Goal: Task Accomplishment & Management: Complete application form

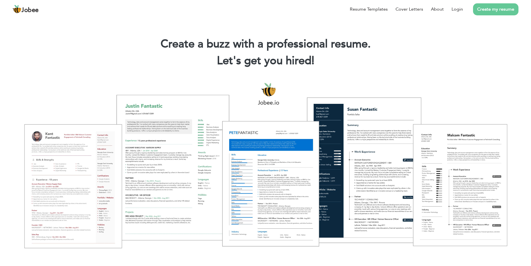
drag, startPoint x: 454, startPoint y: 10, endPoint x: 441, endPoint y: 21, distance: 16.8
click at [453, 11] on link "Login" at bounding box center [456, 9] width 11 height 7
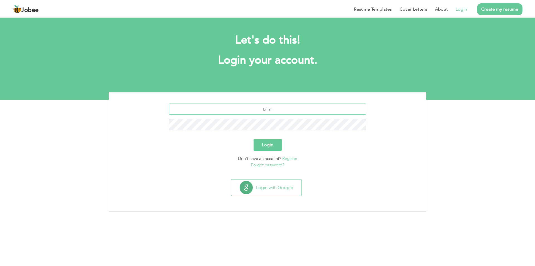
click at [267, 112] on input "text" at bounding box center [268, 108] width 198 height 11
click at [252, 108] on input "text" at bounding box center [268, 108] width 198 height 11
click at [286, 108] on input "text" at bounding box center [268, 108] width 198 height 11
type input "mudassir.hussain.pwolf@gmail.com"
drag, startPoint x: 264, startPoint y: 145, endPoint x: 267, endPoint y: 144, distance: 3.9
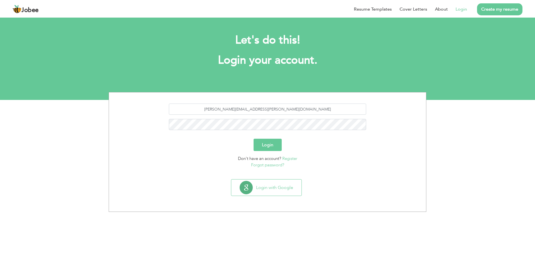
click at [265, 145] on button "Login" at bounding box center [268, 144] width 28 height 12
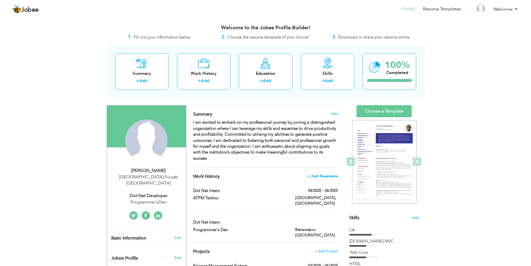
click at [327, 175] on span "+ Add Experience" at bounding box center [323, 176] width 30 height 4
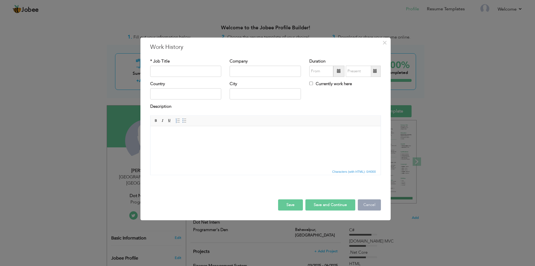
click at [365, 205] on button "Cancel" at bounding box center [369, 204] width 23 height 11
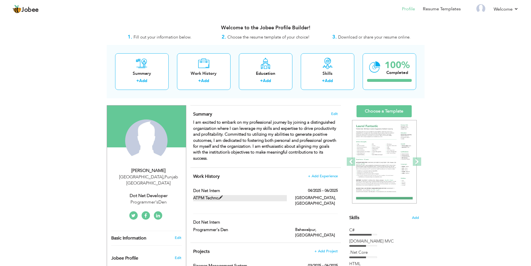
click at [217, 198] on label "ATPM Techno" at bounding box center [240, 198] width 94 height 6
type input "Dot Net Intern"
type input "ATPM Techno"
type input "04/2025"
type input "06/2025"
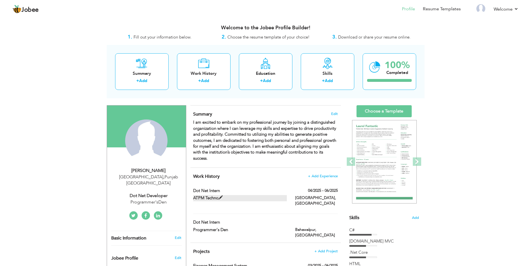
type input "[GEOGRAPHIC_DATA]"
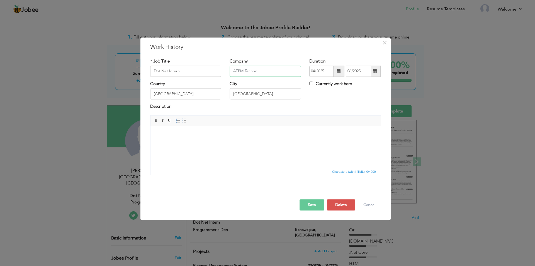
click at [262, 74] on input "ATPM Techno" at bounding box center [265, 70] width 71 height 11
type input "A"
type input "JSS DEVS"
click at [321, 70] on input "04/2025" at bounding box center [321, 70] width 24 height 11
click at [315, 70] on input "04/2025" at bounding box center [321, 70] width 24 height 11
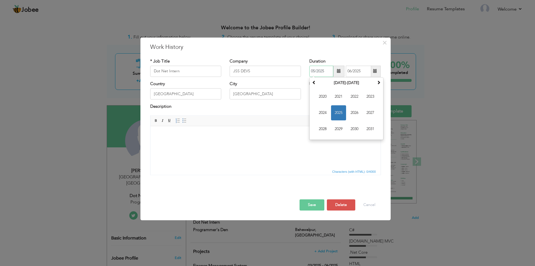
type input "05/2025"
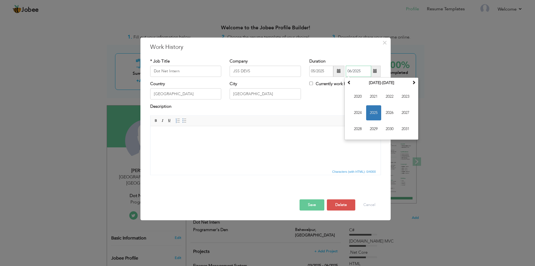
click at [351, 70] on input "06/2025" at bounding box center [358, 70] width 25 height 11
click at [376, 70] on span at bounding box center [375, 71] width 4 height 4
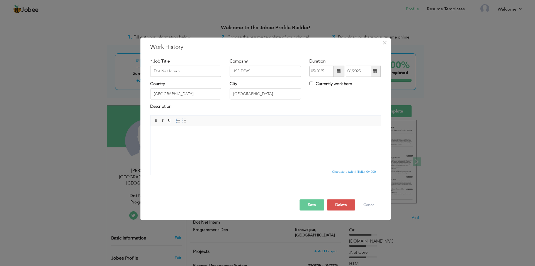
click at [376, 70] on span at bounding box center [375, 71] width 4 height 4
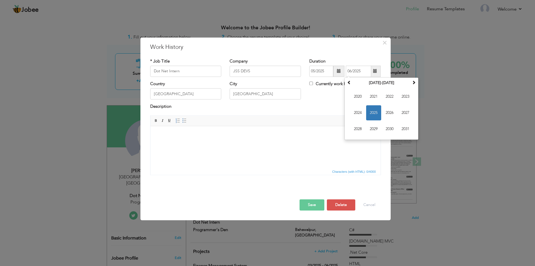
click at [331, 99] on div "Country Pakistan City Lahore Currently work here" at bounding box center [265, 92] width 239 height 23
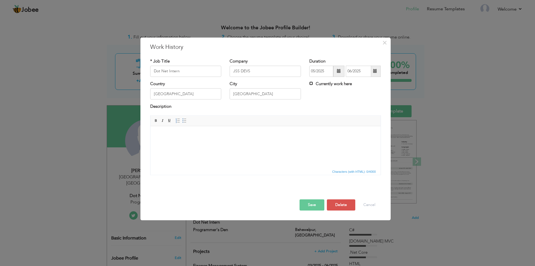
click at [310, 83] on input "Currently work here" at bounding box center [311, 83] width 4 height 4
checkbox input "true"
click at [182, 72] on input "Dot Net Intern" at bounding box center [185, 70] width 71 height 11
type input "Dot Net Developer"
click at [170, 92] on input "[GEOGRAPHIC_DATA]" at bounding box center [185, 93] width 71 height 11
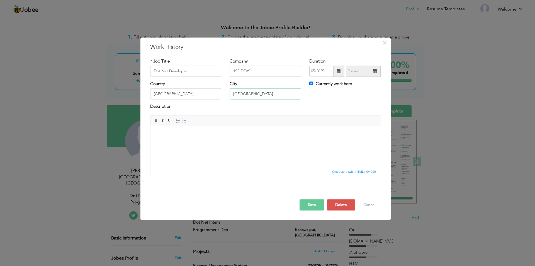
click at [254, 94] on input "[GEOGRAPHIC_DATA]" at bounding box center [265, 93] width 71 height 11
click at [166, 138] on html at bounding box center [265, 134] width 230 height 17
click at [318, 206] on button "Save" at bounding box center [312, 204] width 25 height 11
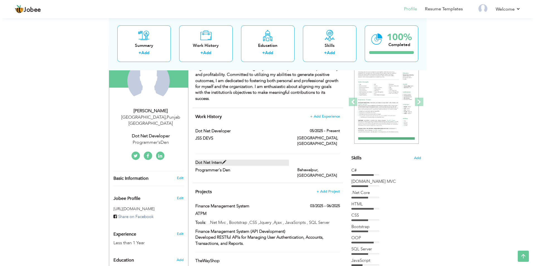
scroll to position [84, 0]
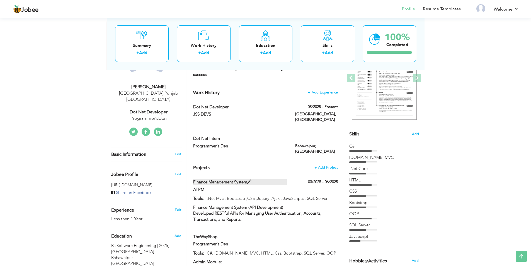
click at [251, 179] on span at bounding box center [249, 181] width 4 height 4
type input "Finance Management System"
type input "ATPM"
type input "03/2025"
type input "06/2025"
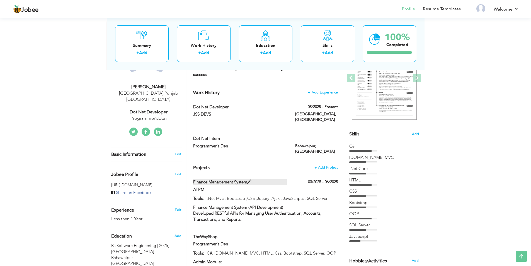
type input ".Net Mvc , Bootstrap ,CSS ,Jquery ,Ajax , JavaScripts , SQL Server"
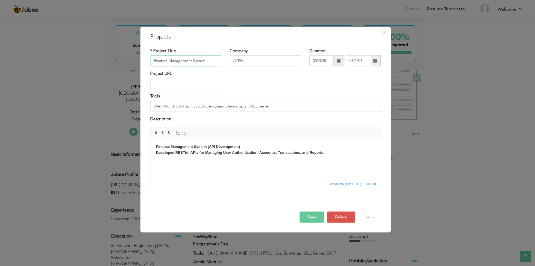
click at [195, 64] on input "Finance Management System" at bounding box center [185, 60] width 71 height 11
paste input ".NET MAUI Blazor Hybrid Apps for Employee KPI Tracking"
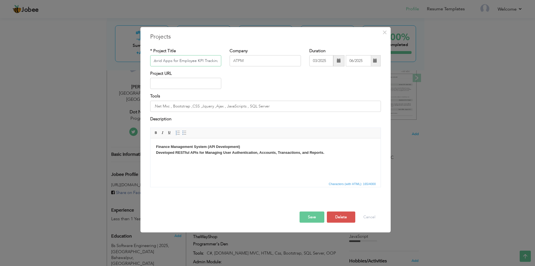
type input ".NET MAUI Blazor Hybrid Apps for Employee KPI Tracking"
click at [250, 59] on input "ATPM" at bounding box center [265, 60] width 71 height 11
type input "A"
type input "JSS DEVS"
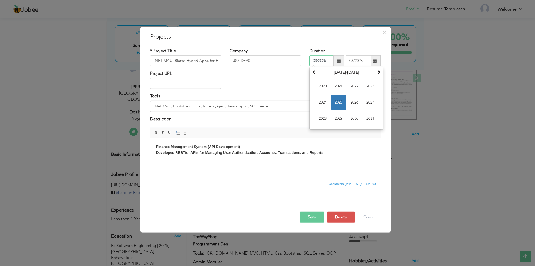
click at [318, 60] on input "03/2025" at bounding box center [321, 60] width 24 height 11
type input "08/2025"
click at [234, 110] on input ".Net Mvc , Bootstrap ,CSS ,Jquery ,Ajax , JavaScripts , SQL Server" at bounding box center [265, 106] width 231 height 11
click at [354, 62] on input "06/2025" at bounding box center [358, 60] width 25 height 11
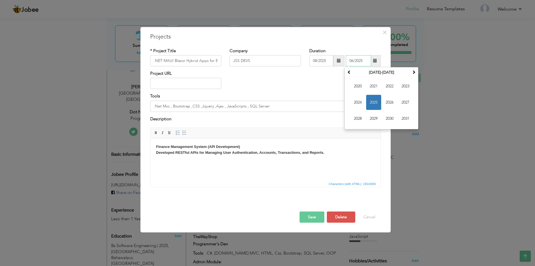
click at [353, 61] on input "06/2025" at bounding box center [358, 60] width 25 height 11
type input "09/2025"
click at [320, 58] on input "08/2025" at bounding box center [321, 60] width 24 height 11
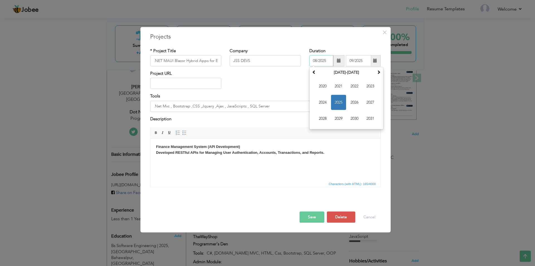
click at [319, 59] on input "08/2025" at bounding box center [321, 60] width 24 height 11
click at [318, 60] on input "08/2025" at bounding box center [321, 60] width 24 height 11
type input "09/2025"
click at [249, 90] on div "Project URL" at bounding box center [265, 81] width 239 height 23
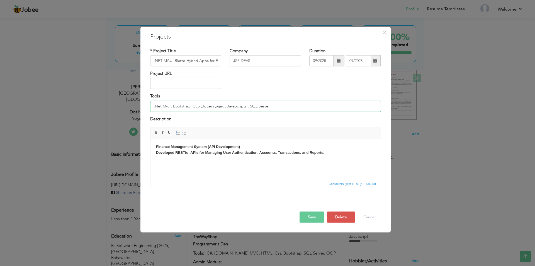
click at [268, 104] on input ".Net Mvc , Bootstrap ,CSS ,Jquery ,Ajax , JavaScripts , SQL Server" at bounding box center [265, 106] width 231 height 11
click at [267, 106] on input ".Net Mvc , Bootstrap ,CSS ,Jquery ,Ajax , JavaScripts , SQL Server, API," at bounding box center [265, 106] width 231 height 11
click at [282, 106] on input ".Net Mvc , Bootstrap ,CSS ,Jquery ,Ajax , JavaScripts , SQL Server, API," at bounding box center [265, 106] width 231 height 11
type input ".Net Mvc , Bootstrap ,CSS ,Jquery ,Ajax , JavaScripts , SQL Server, API, Blazor…"
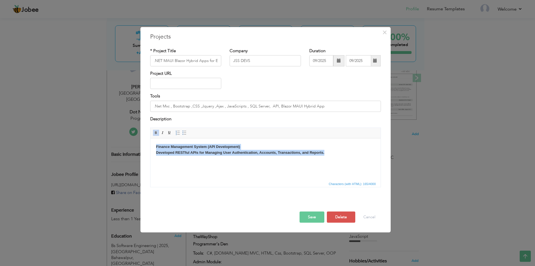
drag, startPoint x: 324, startPoint y: 151, endPoint x: 298, endPoint y: 275, distance: 126.5
click at [150, 139] on html "Finance Management System (API Development) Developed RESTful APIs for Managing…" at bounding box center [265, 149] width 230 height 23
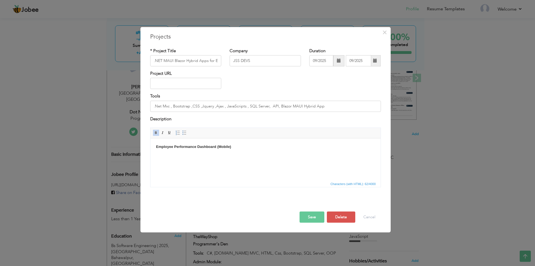
click at [153, 147] on html "Employee Performance Dashboard (Mobile)" at bounding box center [265, 146] width 230 height 17
click at [158, 145] on strong "i.Employee Performance Dashboard (Mobile)" at bounding box center [195, 146] width 78 height 4
drag, startPoint x: 157, startPoint y: 147, endPoint x: 651, endPoint y: 392, distance: 551.1
click at [157, 147] on strong "i. Employee Performance Dashboard (Mobile)" at bounding box center [195, 146] width 79 height 4
click at [190, 154] on html "i.) Employee Performance Dashboard (Mobile)" at bounding box center [265, 146] width 230 height 17
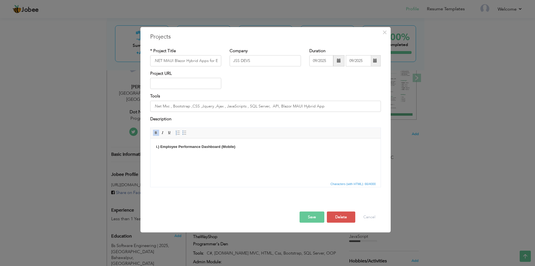
click at [159, 155] on html "i.) Employee Performance Dashboard (Mobile)" at bounding box center [265, 146] width 230 height 17
click at [243, 145] on body "i.) Employee Performance Dashboard (Mobile)" at bounding box center [265, 147] width 219 height 6
click at [166, 185] on span "Characters (with HTML): 236/4000" at bounding box center [265, 183] width 230 height 7
click at [265, 173] on body "i.) Employee Performance Dashboard (Mobile) ii.) Mobile Adaptation : Tabbed UI …" at bounding box center [265, 162] width 219 height 36
click at [173, 174] on body "i.) Employee Performance Dashboard (Mobile) ii.) Mobile Adaptation : Tabbed UI …" at bounding box center [265, 162] width 219 height 36
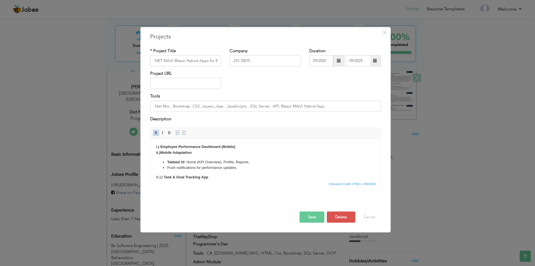
drag, startPoint x: 164, startPoint y: 177, endPoint x: 556, endPoint y: 342, distance: 425.8
click at [164, 177] on strong "Task & Goal Tracking App" at bounding box center [185, 177] width 45 height 4
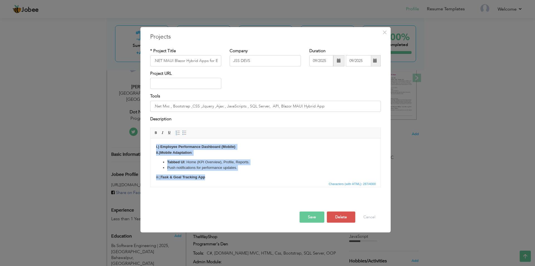
drag, startPoint x: 209, startPoint y: 178, endPoint x: 150, endPoint y: 139, distance: 70.4
click at [150, 139] on html "i.) Employee Performance Dashboard (Mobile) ii.) Mobile Adaptation : Tabbed UI …" at bounding box center [265, 161] width 230 height 47
click at [157, 131] on span at bounding box center [156, 132] width 4 height 4
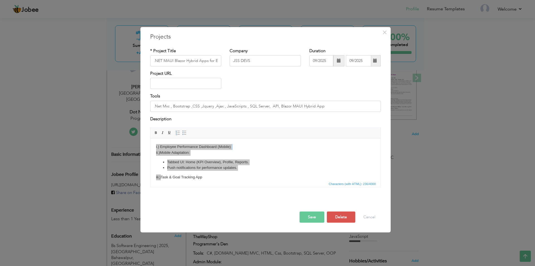
click at [211, 183] on span "Characters (with HTML): 236/4000" at bounding box center [265, 183] width 230 height 7
click at [211, 181] on span "Characters (with HTML): 236/4000" at bounding box center [265, 183] width 230 height 7
click at [209, 178] on body "i.) Employee Performance Dashboard (Mobile) ii.) Mobile Adaptation : Tabbed UI …" at bounding box center [265, 162] width 219 height 36
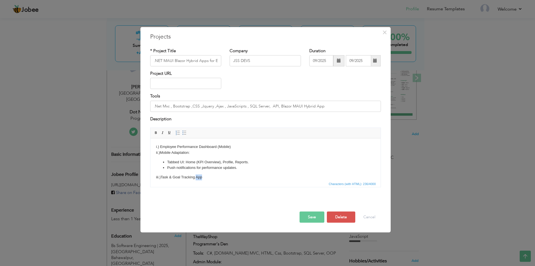
click at [209, 178] on body "i.) Employee Performance Dashboard (Mobile) ii.) Mobile Adaptation : Tabbed UI …" at bounding box center [265, 162] width 219 height 36
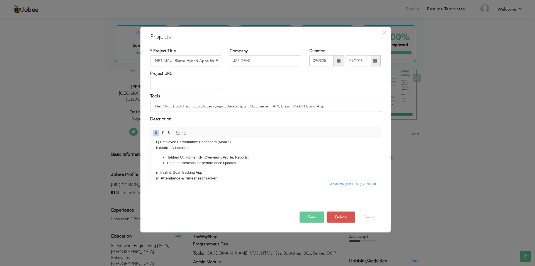
click at [161, 177] on strong "Attendance & Timesheet Tracker" at bounding box center [188, 178] width 56 height 4
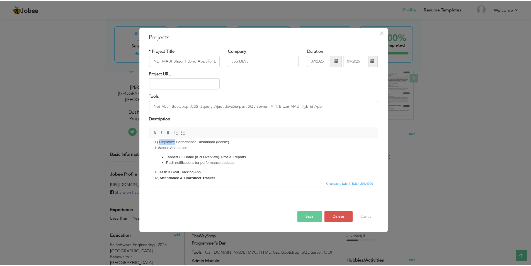
scroll to position [0, 0]
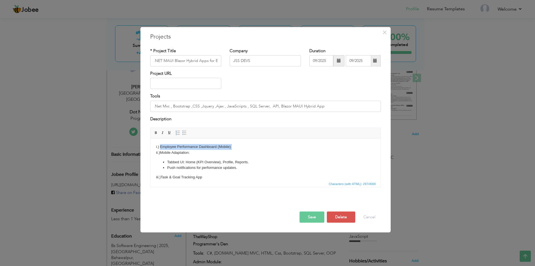
drag, startPoint x: 161, startPoint y: 142, endPoint x: 233, endPoint y: 144, distance: 72.7
click at [233, 144] on body "i.) Employee Performance Dashboard (Mobile) ii.) Mobile Adaptation : Tabbed UI …" at bounding box center [265, 165] width 219 height 42
click at [229, 169] on li "Push notifications for performance updates." at bounding box center [265, 168] width 197 height 6
click at [198, 181] on span "Characters (with HTML): 297/4000" at bounding box center [265, 183] width 230 height 7
click at [314, 217] on button "Save" at bounding box center [312, 216] width 25 height 11
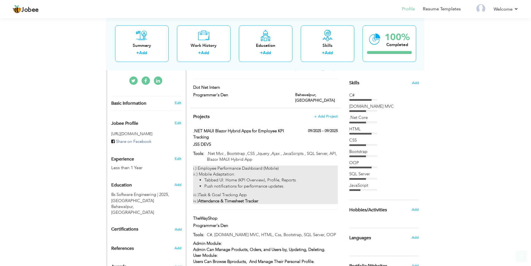
scroll to position [140, 0]
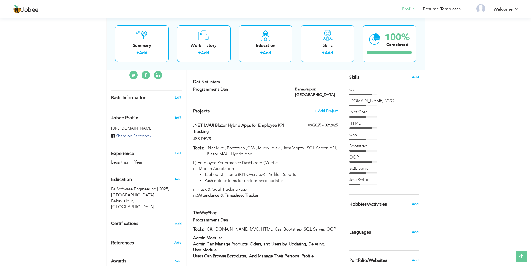
click at [415, 77] on span "Add" at bounding box center [415, 77] width 7 height 5
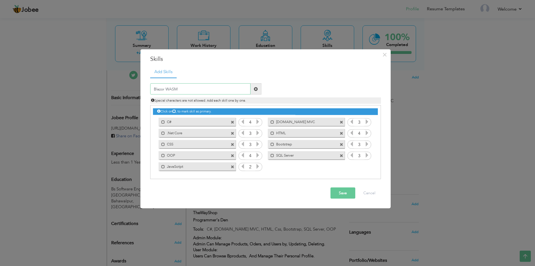
type input "Blazor WASM"
click at [256, 87] on span at bounding box center [256, 89] width 4 height 4
click at [169, 90] on input "text" at bounding box center [200, 88] width 100 height 11
type input "Blazor MAUI Hybrid App"
click at [343, 192] on button "Save" at bounding box center [342, 192] width 25 height 11
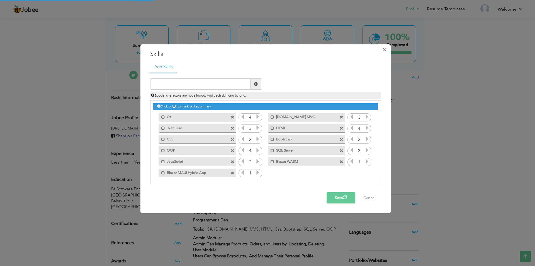
click at [384, 52] on span "×" at bounding box center [384, 50] width 5 height 10
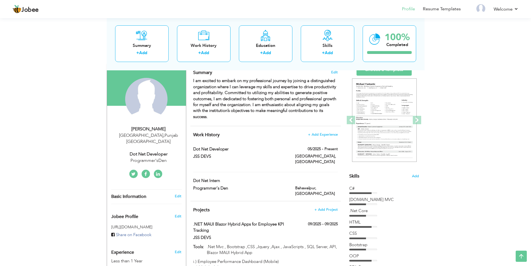
scroll to position [0, 0]
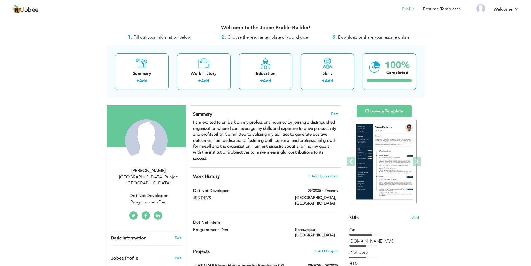
click at [152, 199] on div "Programmer'sDen" at bounding box center [148, 202] width 75 height 6
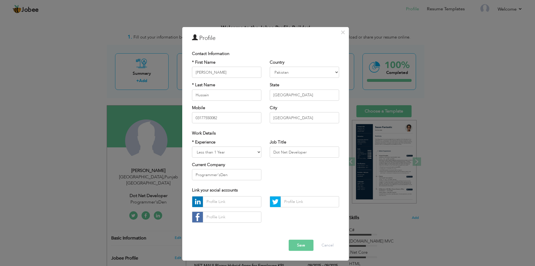
click at [152, 195] on div "× Profile Contact Information * First Name Mudassir * Last Name Aruba" at bounding box center [267, 133] width 535 height 266
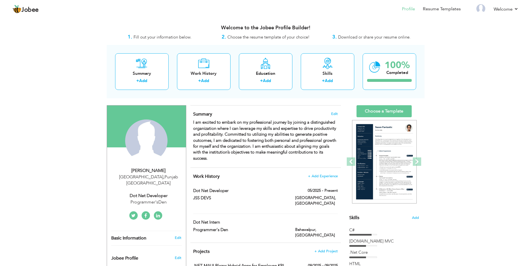
click at [152, 199] on div "Programmer'sDen" at bounding box center [148, 202] width 75 height 6
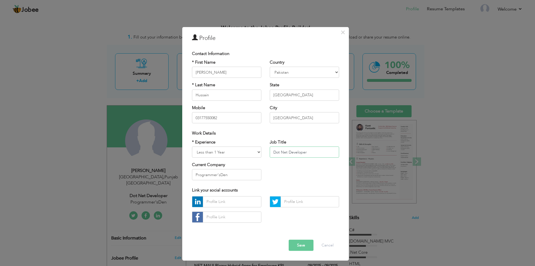
click at [308, 151] on input "Dot Net Developer" at bounding box center [304, 151] width 69 height 11
click at [229, 179] on input "Programmer'sDen" at bounding box center [226, 174] width 69 height 11
type input "P"
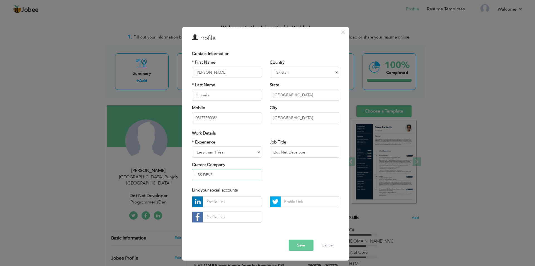
type input "JSS DEVS"
click at [230, 205] on input "text" at bounding box center [232, 201] width 59 height 11
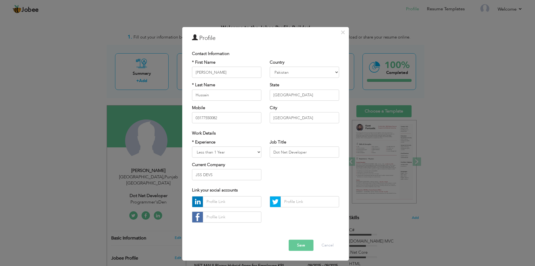
click at [301, 249] on button "Save" at bounding box center [301, 244] width 25 height 11
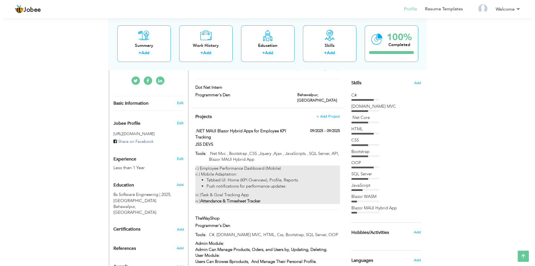
scroll to position [107, 0]
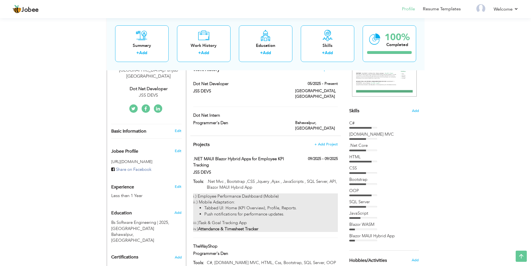
click at [271, 193] on div "i.) Employee Performance Dashboard (Mobile) ii.) Mobile Adaptation: Tabbed UI: …" at bounding box center [265, 212] width 144 height 39
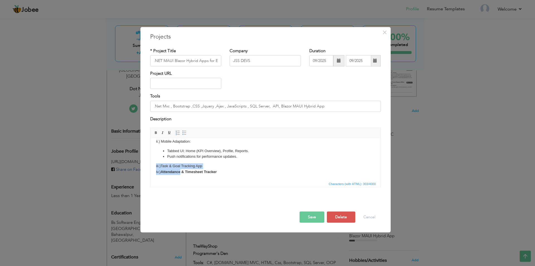
scroll to position [11, 0]
drag, startPoint x: 206, startPoint y: 179, endPoint x: 188, endPoint y: 176, distance: 18.6
click at [186, 175] on html "i.) Employee Performance Dashboard (Mobile) ii.) Mobile Adaptation: Tabbed UI: …" at bounding box center [265, 153] width 230 height 53
click at [235, 180] on span "Characters (with HTML): 303/4000" at bounding box center [265, 183] width 230 height 7
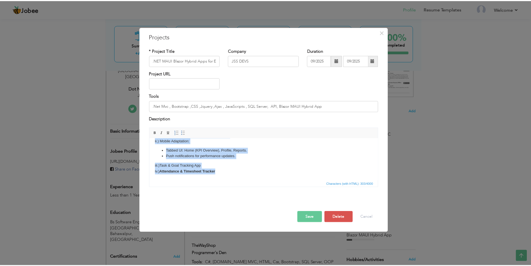
scroll to position [0, 0]
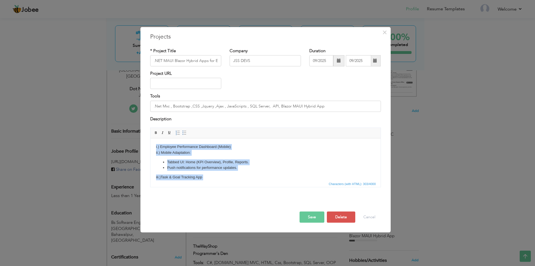
drag, startPoint x: 226, startPoint y: 173, endPoint x: 147, endPoint y: 114, distance: 98.4
click at [150, 138] on html "i.) Employee Performance Dashboard (Mobile) ii.) Mobile Adaptation: Tabbed UI: …" at bounding box center [265, 164] width 230 height 53
click at [157, 133] on span at bounding box center [156, 132] width 4 height 4
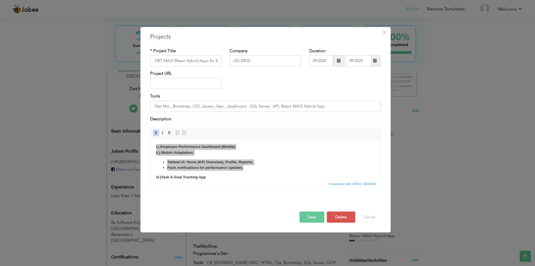
click at [222, 180] on span "Characters (with HTML): 355/4000" at bounding box center [265, 183] width 230 height 7
click at [312, 216] on button "Save" at bounding box center [312, 216] width 25 height 11
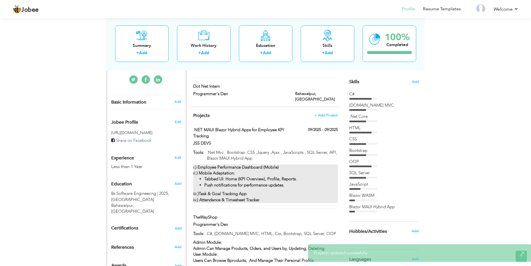
scroll to position [190, 0]
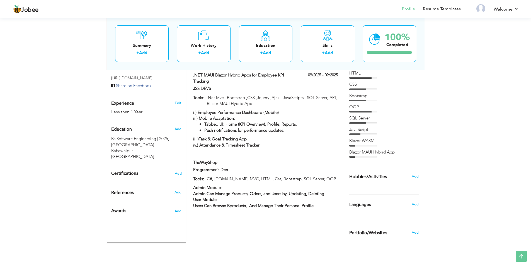
click at [378, 153] on div "Blazor MAUI Hybrid App" at bounding box center [384, 152] width 70 height 6
click at [351, 152] on div "Blazor MAUI Hybrid App" at bounding box center [384, 152] width 70 height 6
click at [352, 93] on div "Bootstrap" at bounding box center [384, 96] width 70 height 6
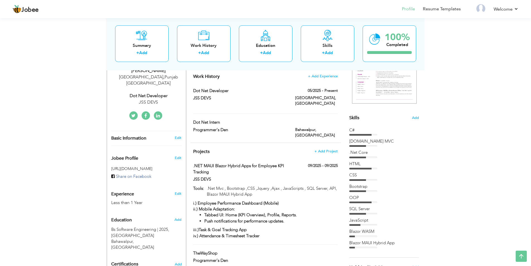
scroll to position [0, 0]
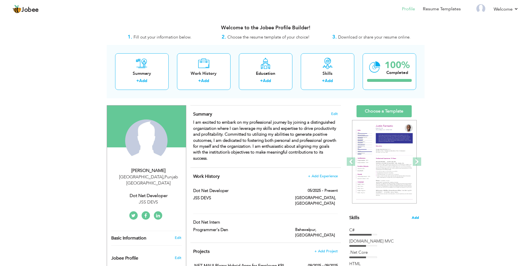
click at [415, 217] on span "Add" at bounding box center [415, 217] width 7 height 5
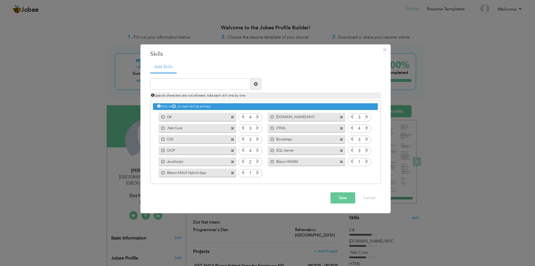
click at [365, 161] on icon at bounding box center [366, 161] width 5 height 5
click at [350, 162] on icon at bounding box center [351, 161] width 5 height 5
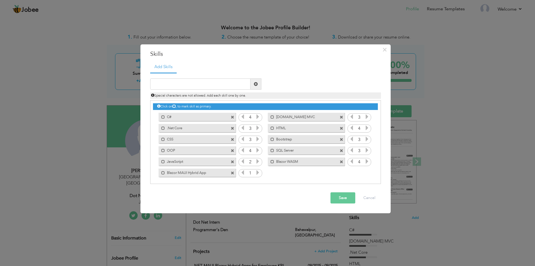
click at [256, 172] on icon at bounding box center [257, 172] width 5 height 5
click at [341, 201] on button "Save" at bounding box center [342, 197] width 25 height 11
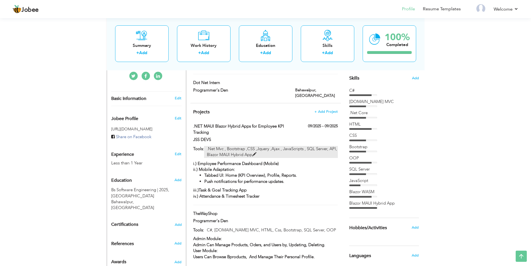
scroll to position [190, 0]
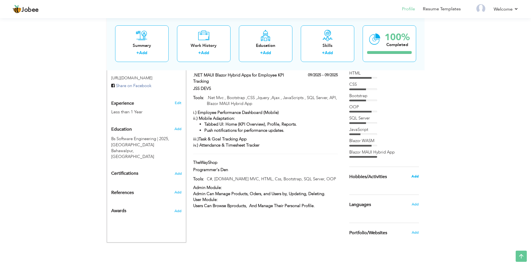
click at [414, 177] on span "Add" at bounding box center [414, 176] width 7 height 5
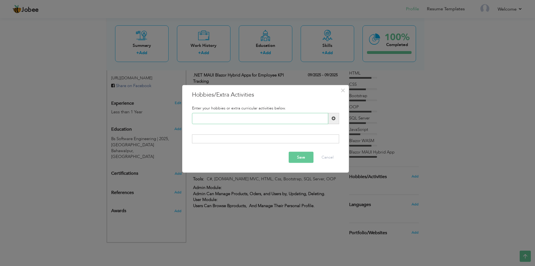
click at [245, 123] on input "text" at bounding box center [260, 118] width 136 height 11
type input "Learning New Technology"
click at [304, 156] on button "Save" at bounding box center [301, 157] width 25 height 11
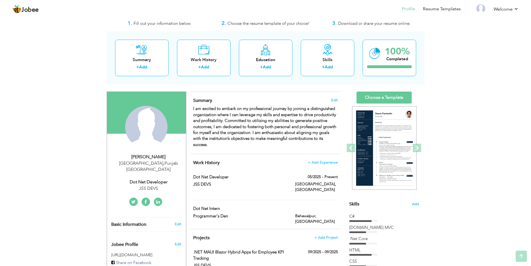
scroll to position [0, 0]
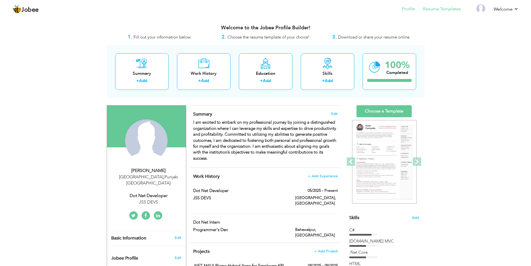
click at [449, 13] on li "Resume Templates" at bounding box center [438, 9] width 46 height 15
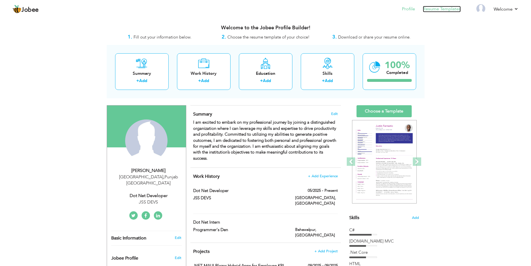
click at [432, 8] on link "Resume Templates" at bounding box center [442, 9] width 38 height 6
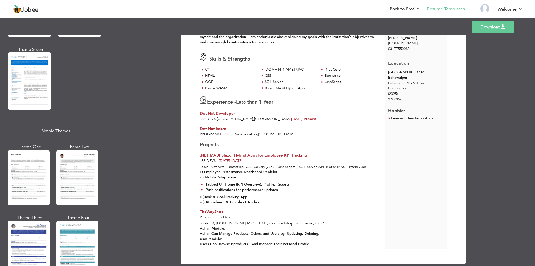
scroll to position [905, 0]
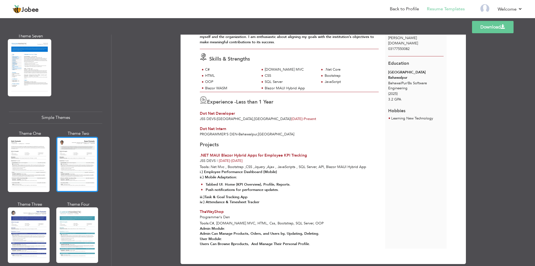
click at [84, 160] on div at bounding box center [77, 164] width 42 height 55
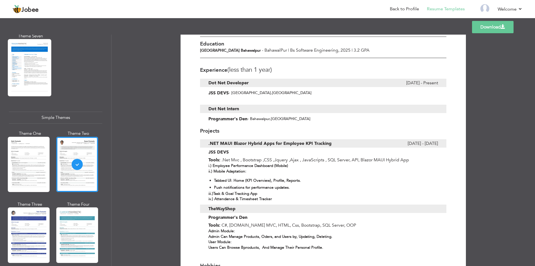
scroll to position [179, 0]
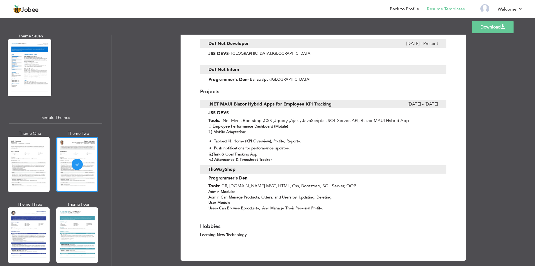
click at [21, 157] on div at bounding box center [29, 164] width 42 height 55
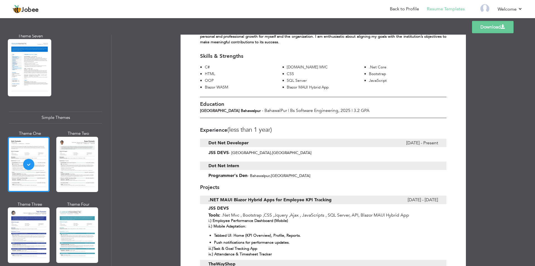
scroll to position [7, 0]
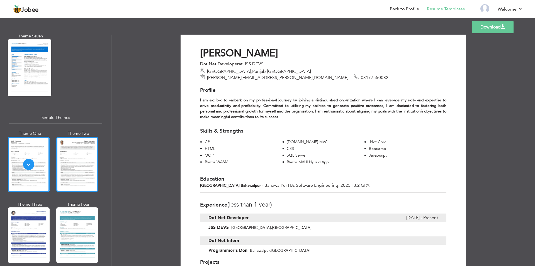
click at [74, 153] on div at bounding box center [77, 164] width 42 height 55
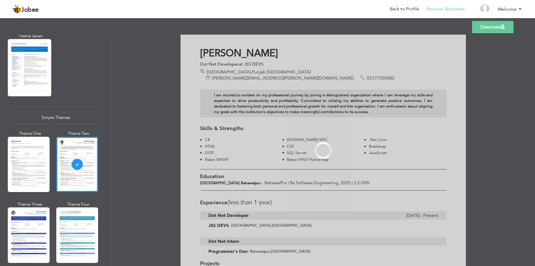
scroll to position [0, 0]
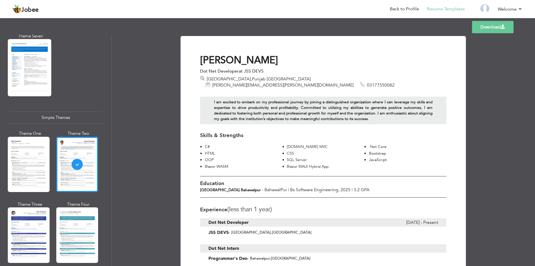
click at [15, 223] on div at bounding box center [29, 234] width 42 height 55
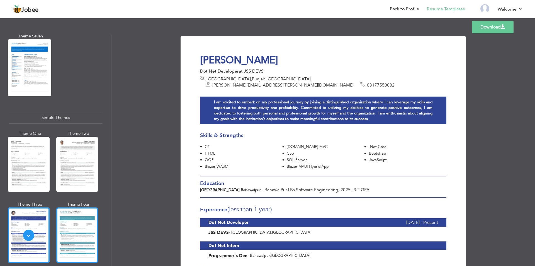
click at [62, 235] on div at bounding box center [77, 234] width 42 height 55
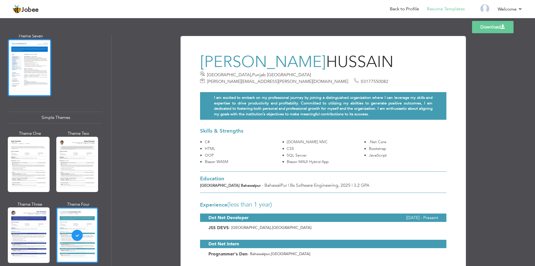
click at [26, 57] on div at bounding box center [29, 67] width 43 height 57
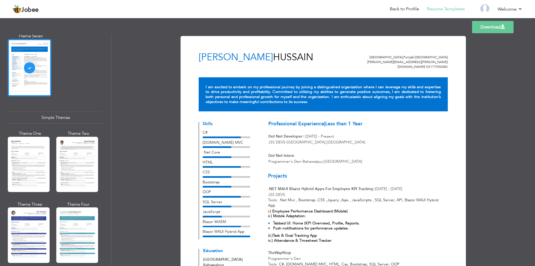
click at [77, 166] on div at bounding box center [77, 164] width 42 height 55
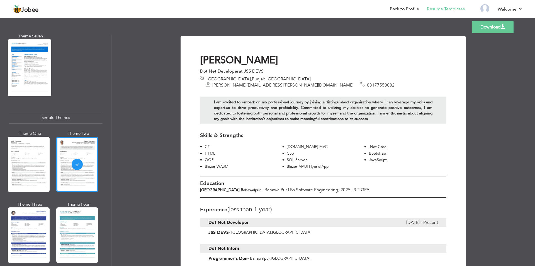
click at [482, 31] on link "Download" at bounding box center [493, 27] width 42 height 12
